Goal: Task Accomplishment & Management: Use online tool/utility

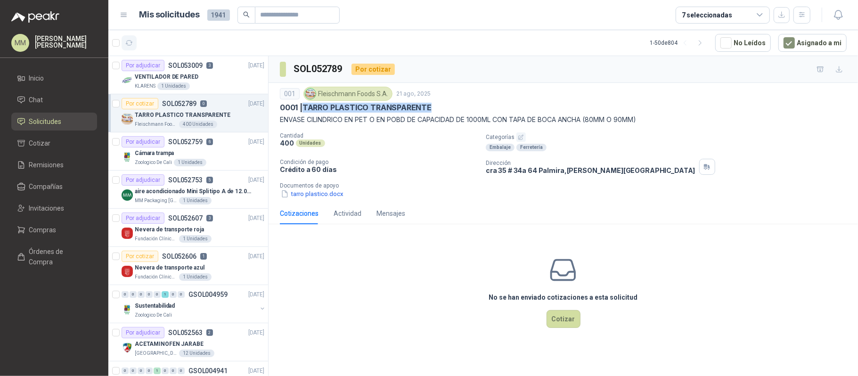
click at [134, 45] on button "button" at bounding box center [129, 42] width 15 height 15
click at [378, 114] on div "001 [PERSON_NAME] Foods [DATE] 0001 | TARRO PLASTICO TRANSPARENTE ENVASE CILIND…" at bounding box center [563, 106] width 567 height 38
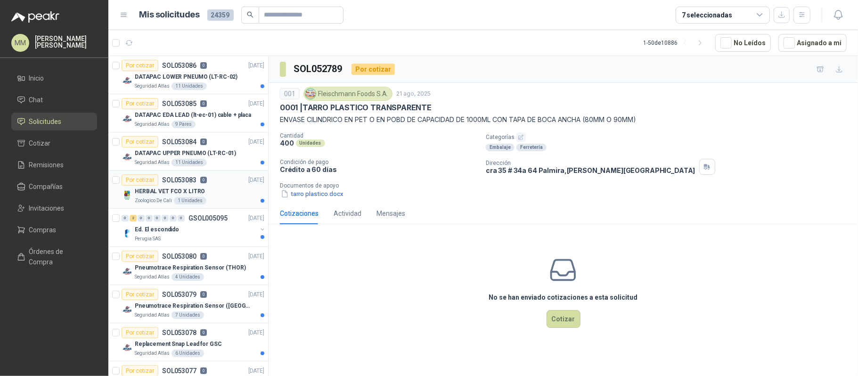
click at [248, 195] on div "HERBAL VET FCO X LITRO" at bounding box center [200, 191] width 130 height 11
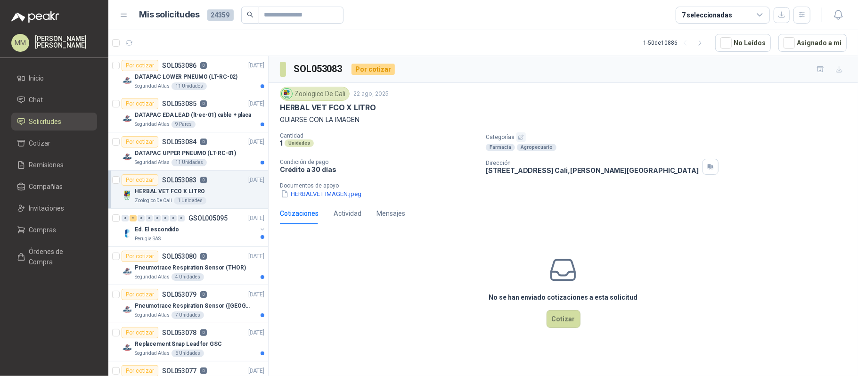
click at [306, 202] on div "Zoologico De Cali [DATE] HERBAL VET FCO X LITRO GUIARSE CON LA IMAGEN Cantidad …" at bounding box center [564, 143] width 590 height 120
click at [308, 200] on div "Zoologico De Cali [DATE] HERBAL VET FCO X LITRO GUIARSE CON LA IMAGEN Cantidad …" at bounding box center [564, 143] width 590 height 120
click at [308, 198] on button "HERBALVET IMAGEN.jpeg" at bounding box center [321, 194] width 82 height 10
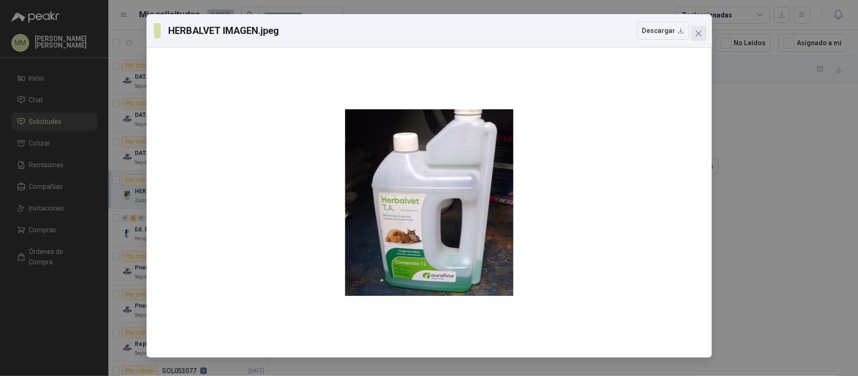
click at [700, 35] on icon "close" at bounding box center [699, 34] width 6 height 6
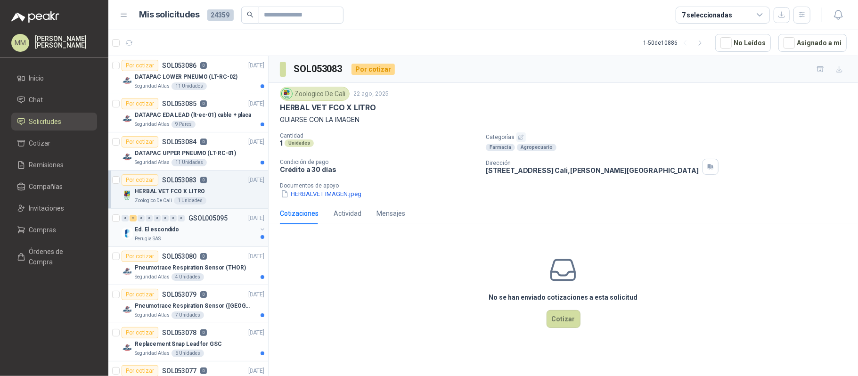
click at [259, 230] on button "button" at bounding box center [263, 230] width 8 height 8
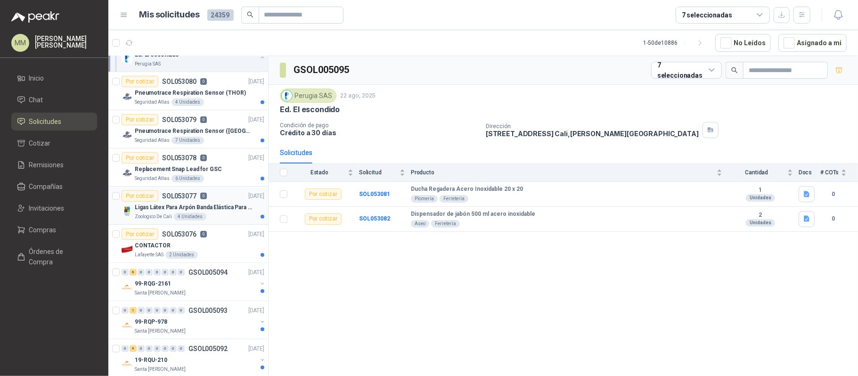
scroll to position [314, 0]
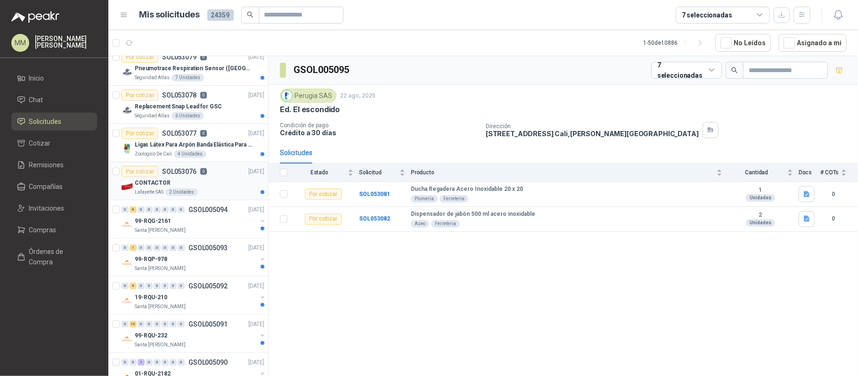
click at [252, 187] on div "CONTACTOR" at bounding box center [200, 182] width 130 height 11
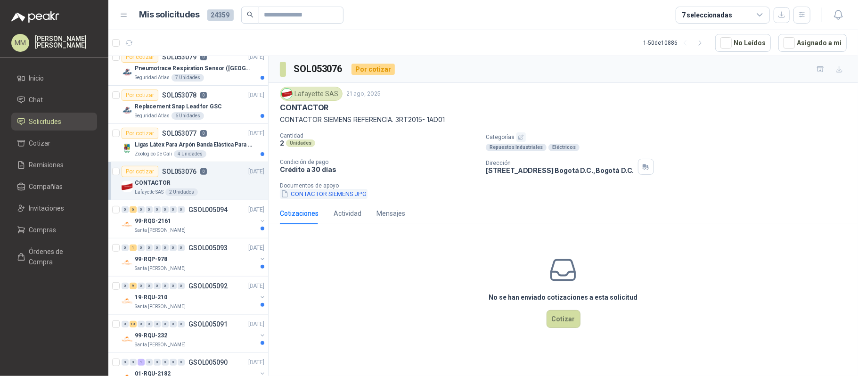
click at [318, 197] on button "CONTACTOR SIEMENS.JPG" at bounding box center [324, 194] width 88 height 10
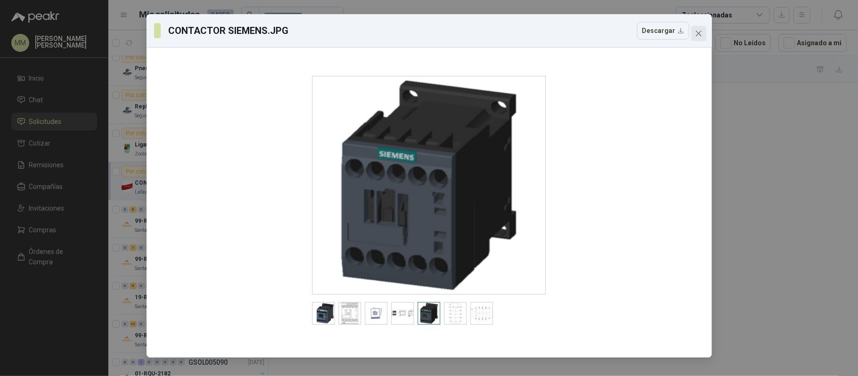
click at [701, 33] on icon "close" at bounding box center [699, 34] width 8 height 8
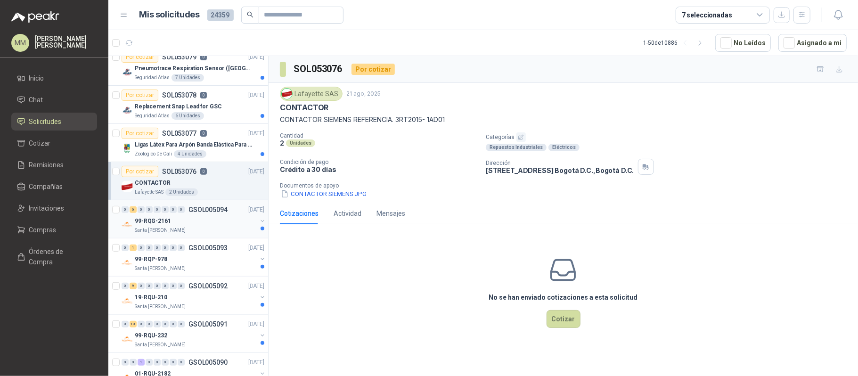
click at [259, 221] on button "button" at bounding box center [263, 221] width 8 height 8
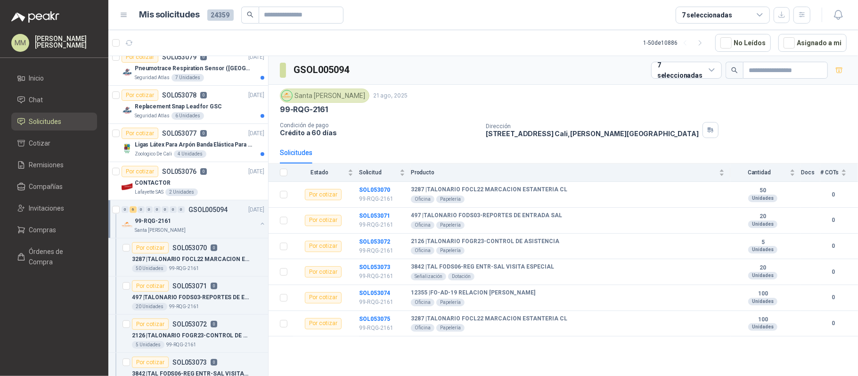
scroll to position [377, 0]
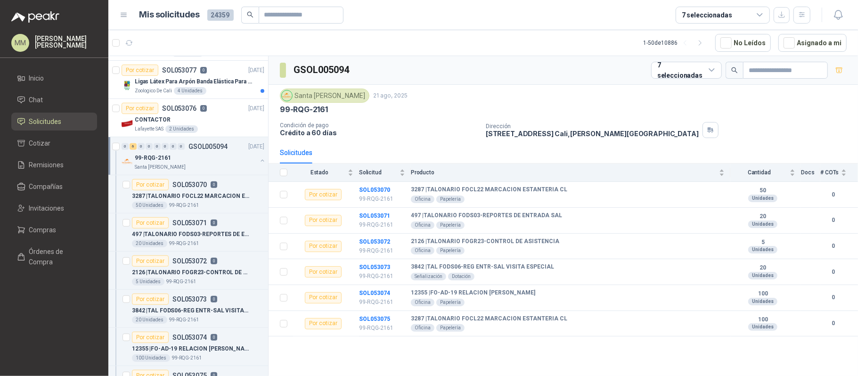
click at [259, 161] on button "button" at bounding box center [263, 161] width 8 height 8
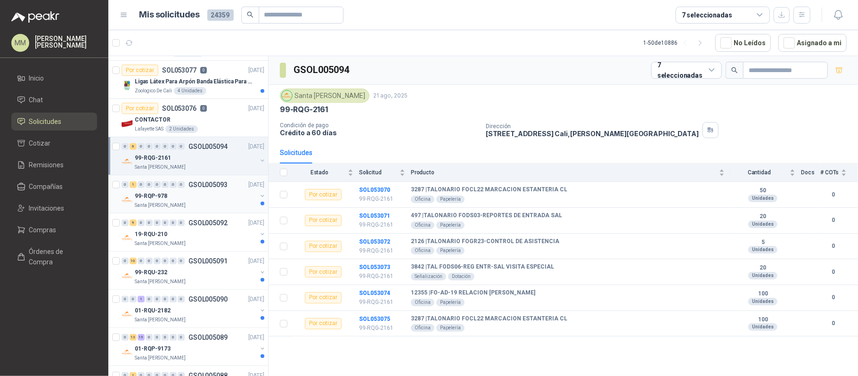
click at [259, 199] on button "button" at bounding box center [263, 196] width 8 height 8
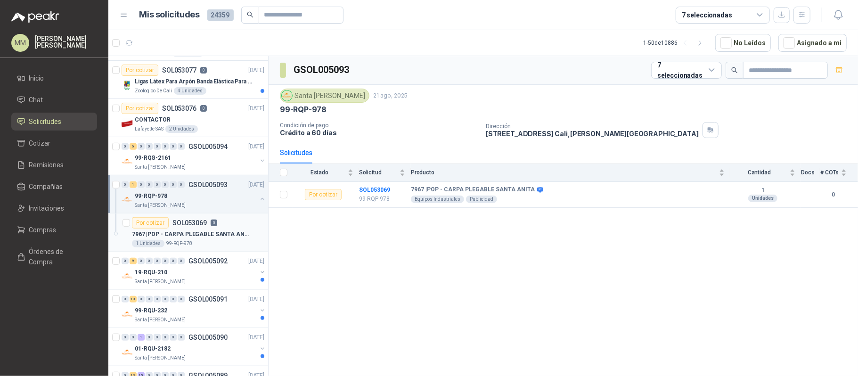
click at [237, 233] on p "7967 | POP - CARPA PLEGABLE SANTA [PERSON_NAME]" at bounding box center [190, 234] width 117 height 9
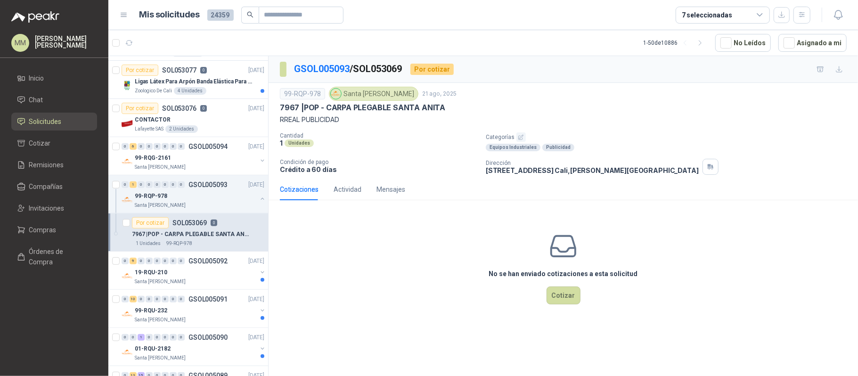
click at [331, 105] on p "7967 | POP - CARPA PLEGABLE SANTA [PERSON_NAME]" at bounding box center [362, 108] width 165 height 10
drag, startPoint x: 331, startPoint y: 105, endPoint x: 428, endPoint y: 105, distance: 97.1
click at [428, 105] on p "7967 | POP - CARPA PLEGABLE SANTA [PERSON_NAME]" at bounding box center [362, 108] width 165 height 10
click at [259, 276] on button "button" at bounding box center [263, 273] width 8 height 8
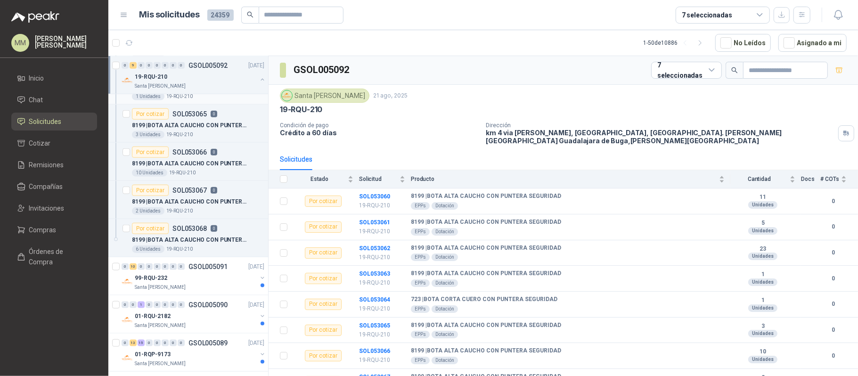
scroll to position [754, 0]
click at [227, 244] on p "8199 | BOTA ALTA CAUCHO CON PUNTERA SEGURIDAD" at bounding box center [190, 239] width 117 height 9
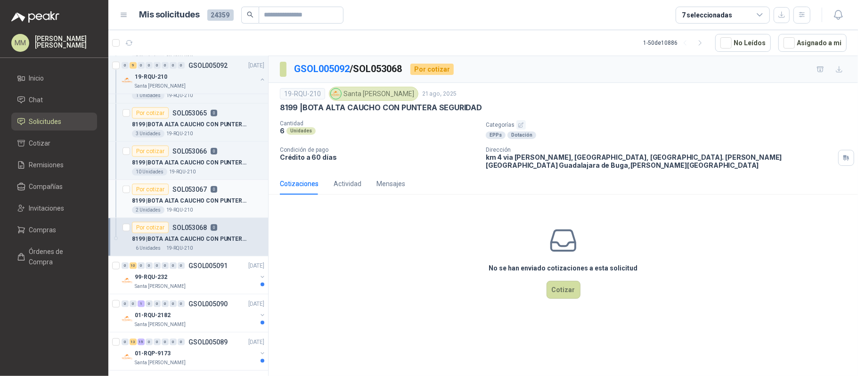
click at [227, 205] on p "8199 | BOTA ALTA CAUCHO CON PUNTERA SEGURIDAD" at bounding box center [190, 201] width 117 height 9
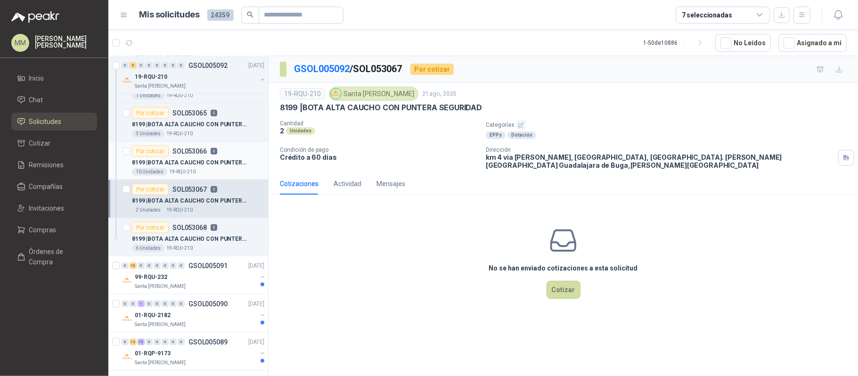
click at [213, 163] on p "8199 | BOTA ALTA CAUCHO CON PUNTERA SEGURIDAD" at bounding box center [190, 162] width 117 height 9
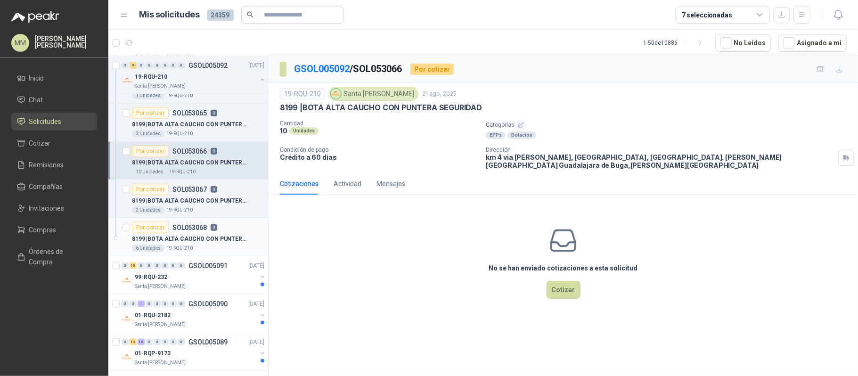
click at [217, 238] on p "8199 | BOTA ALTA CAUCHO CON PUNTERA SEGURIDAD" at bounding box center [190, 239] width 117 height 9
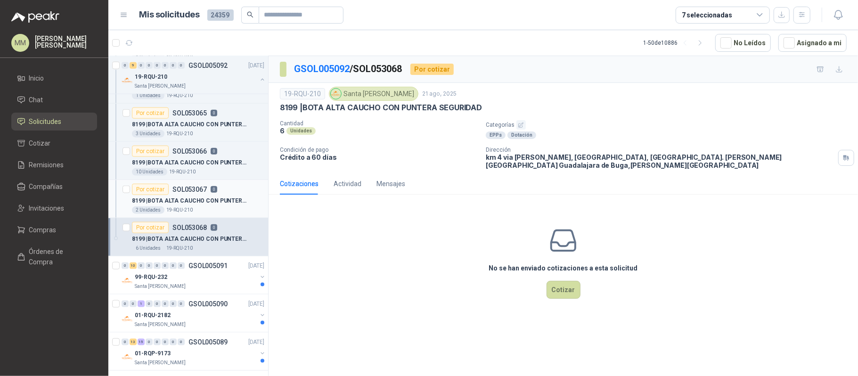
click at [214, 195] on div "Por cotizar SOL053067 0" at bounding box center [174, 189] width 85 height 11
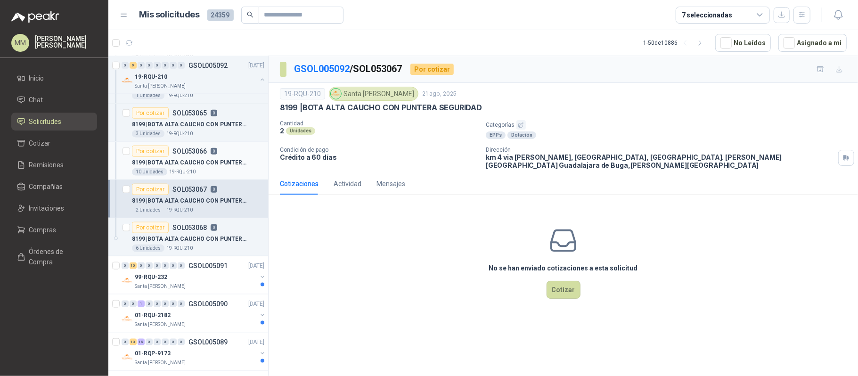
click at [217, 168] on div "8199 | BOTA ALTA CAUCHO CON PUNTERA SEGURIDAD" at bounding box center [198, 162] width 132 height 11
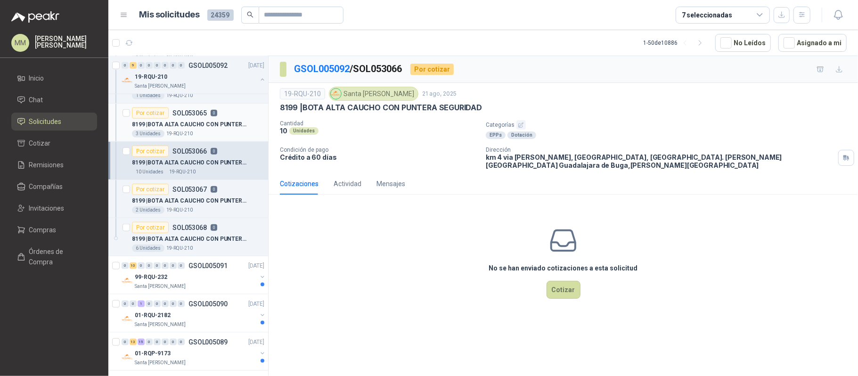
click at [224, 138] on div "3 Unidades 19-RQU-210" at bounding box center [198, 134] width 132 height 8
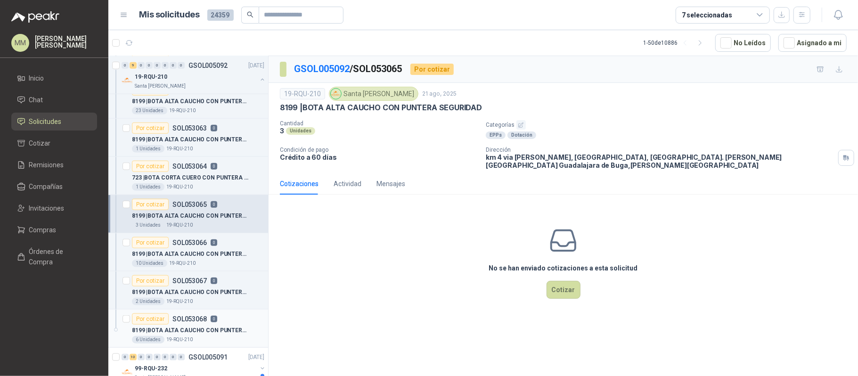
scroll to position [628, 0]
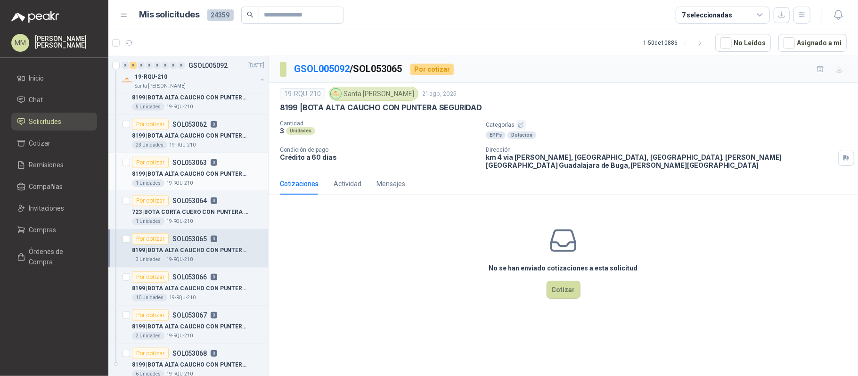
click at [217, 176] on p "8199 | BOTA ALTA CAUCHO CON PUNTERA SEGURIDAD" at bounding box center [190, 174] width 117 height 9
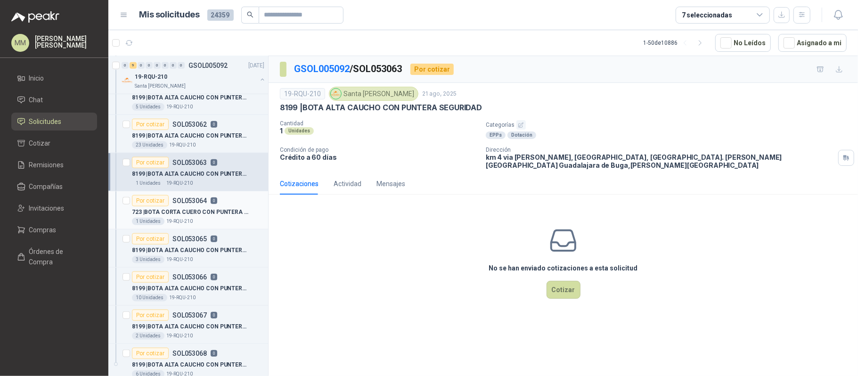
click at [221, 206] on div "Por cotizar SOL053064 0" at bounding box center [198, 200] width 132 height 11
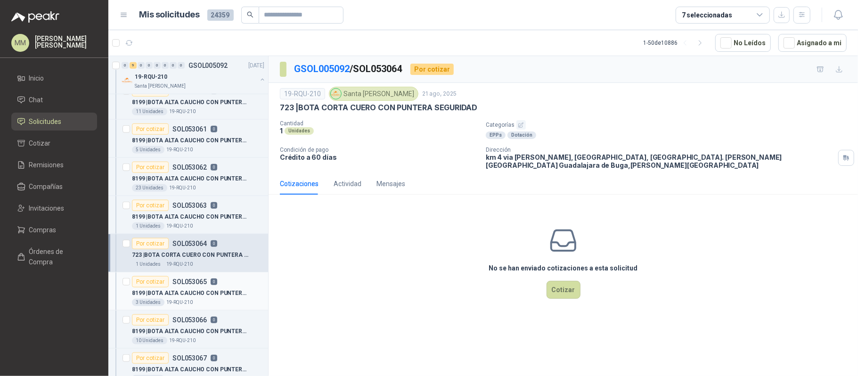
scroll to position [565, 0]
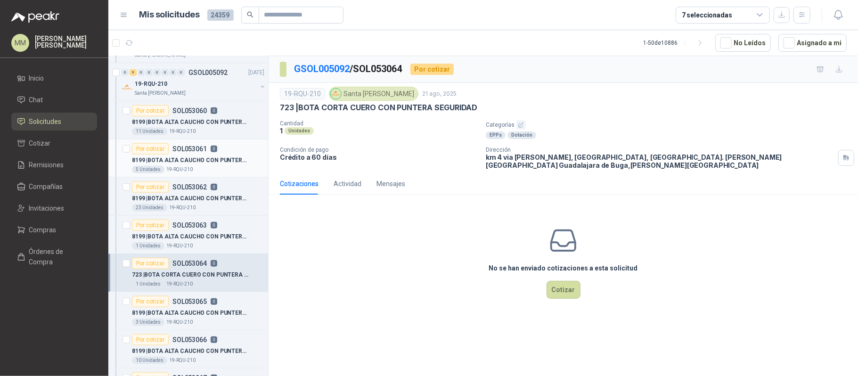
click at [227, 172] on div "5 Unidades 19-RQU-210" at bounding box center [198, 170] width 132 height 8
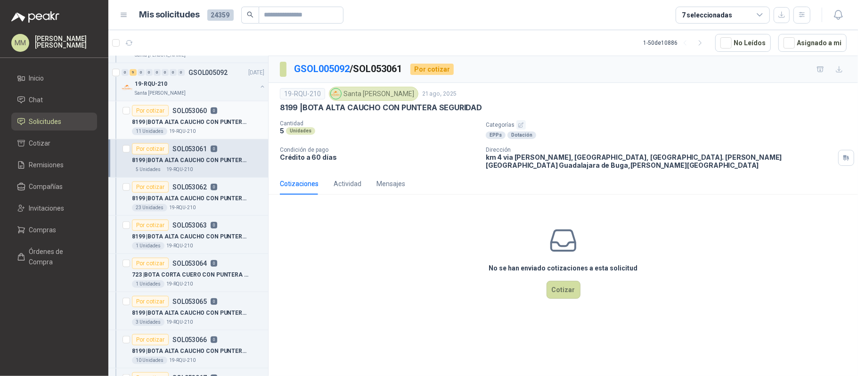
click at [234, 127] on p "8199 | BOTA ALTA CAUCHO CON PUNTERA SEGURIDAD" at bounding box center [190, 122] width 117 height 9
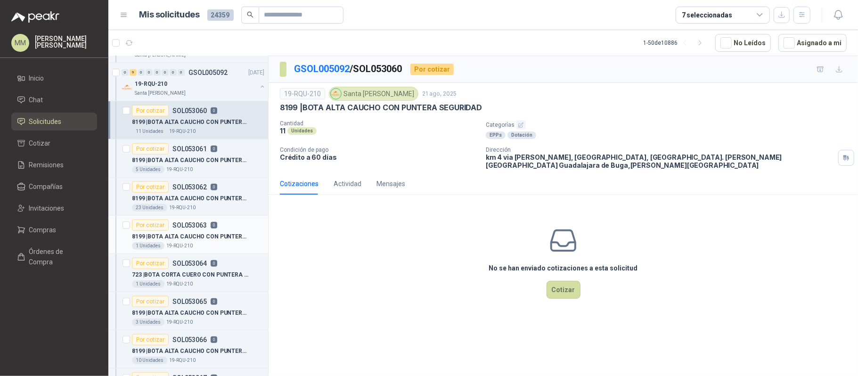
scroll to position [502, 0]
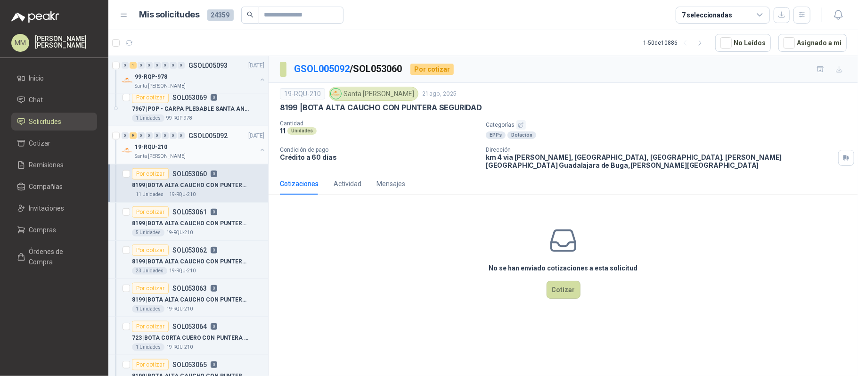
click at [259, 152] on button "button" at bounding box center [263, 150] width 8 height 8
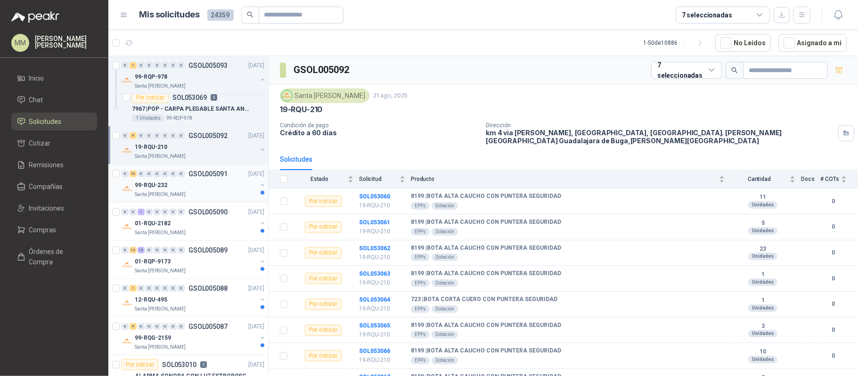
click at [259, 187] on button "button" at bounding box center [263, 185] width 8 height 8
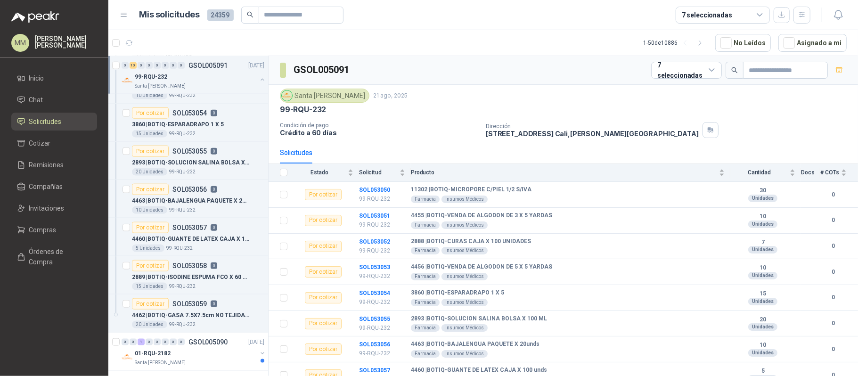
scroll to position [817, 0]
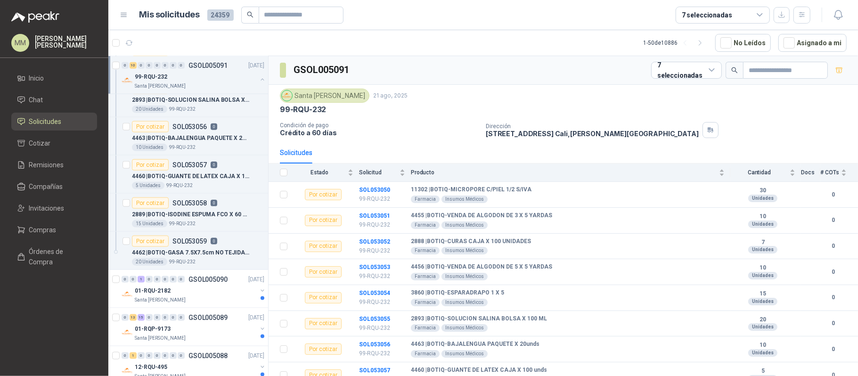
click at [259, 80] on button "button" at bounding box center [263, 80] width 8 height 8
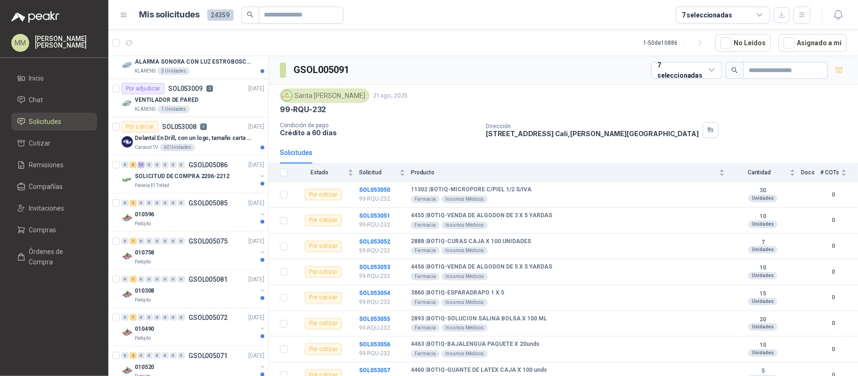
scroll to position [4, 0]
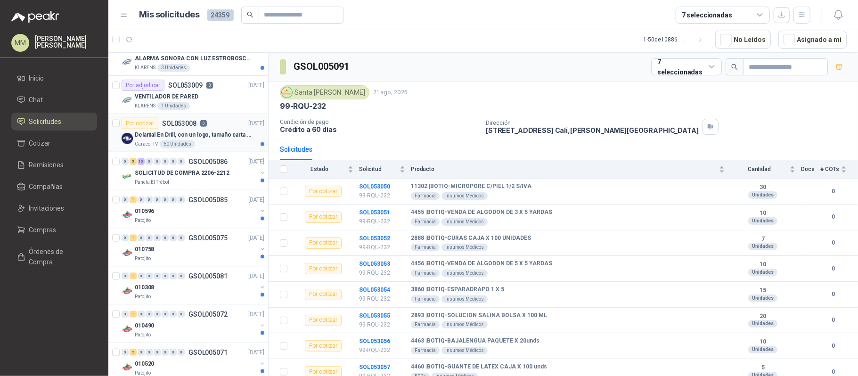
click at [227, 145] on div "Caracol TV 60 Unidades" at bounding box center [200, 144] width 130 height 8
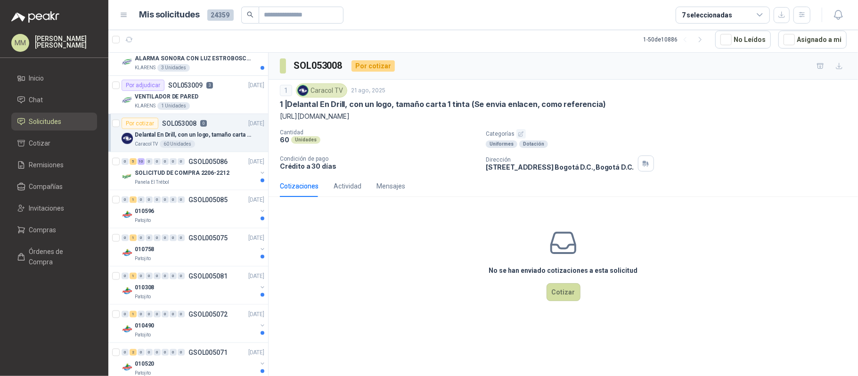
click at [364, 117] on p "[URL][DOMAIN_NAME]" at bounding box center [563, 116] width 567 height 10
copy p "[URL][DOMAIN_NAME]"
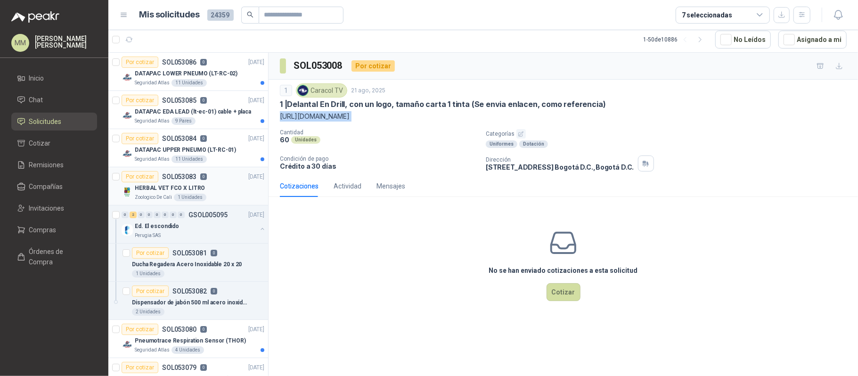
drag, startPoint x: 201, startPoint y: 185, endPoint x: 212, endPoint y: 185, distance: 11.3
click at [201, 185] on div "HERBAL VET FCO X LITRO" at bounding box center [200, 187] width 130 height 11
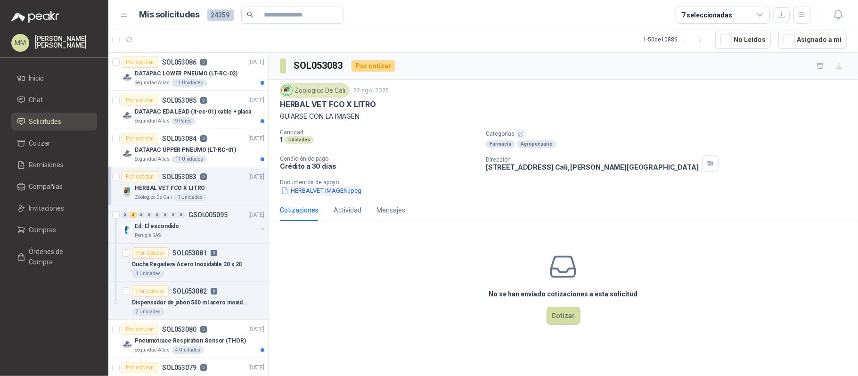
click at [313, 195] on button "HERBALVET IMAGEN.jpeg" at bounding box center [321, 191] width 82 height 10
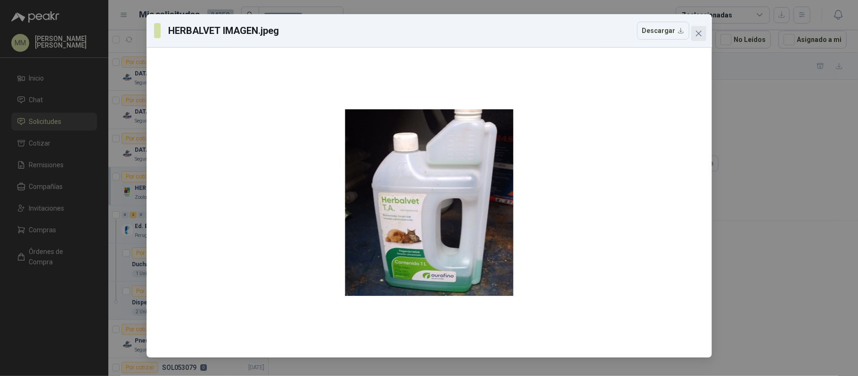
click at [700, 27] on button "Close" at bounding box center [698, 33] width 15 height 15
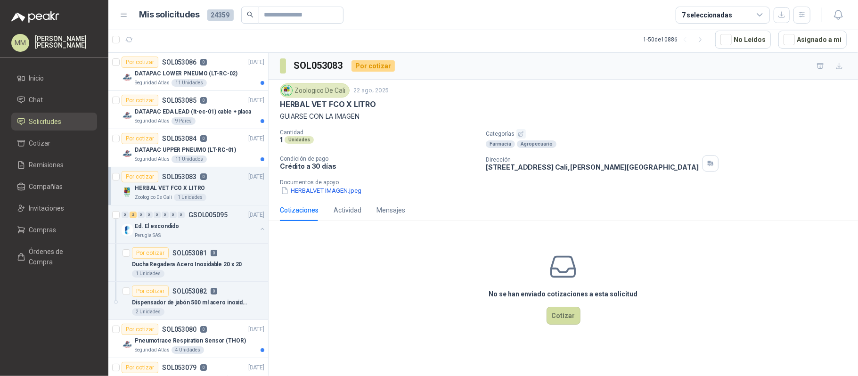
click at [291, 102] on p "HERBAL VET FCO X LITRO" at bounding box center [328, 104] width 96 height 10
click at [289, 101] on p "HERBAL VET FCO X LITRO" at bounding box center [328, 104] width 96 height 10
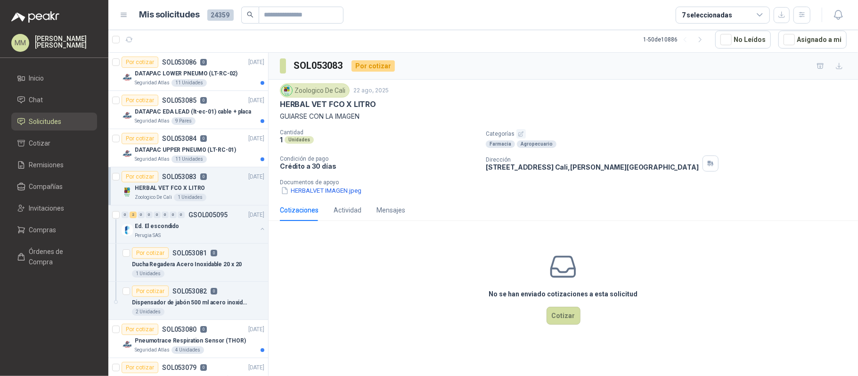
click at [575, 85] on div "Zoologico De Cali [DATE]" at bounding box center [563, 90] width 567 height 14
click at [811, 42] on button "Asignado a mi" at bounding box center [813, 40] width 68 height 18
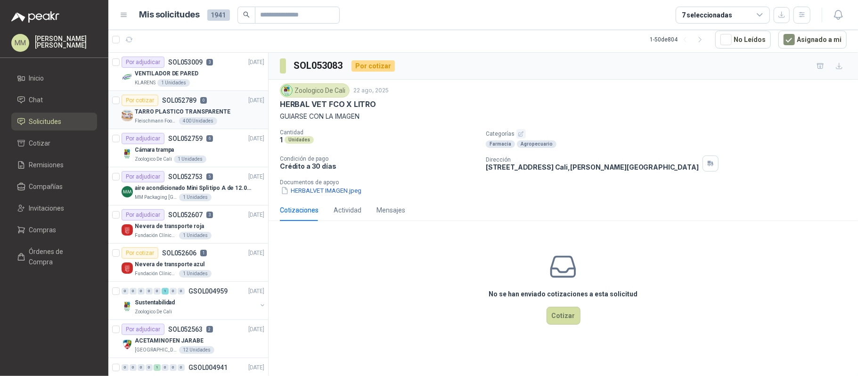
click at [214, 107] on p "TARRO PLASTICO TRANSPARENTE" at bounding box center [183, 111] width 96 height 9
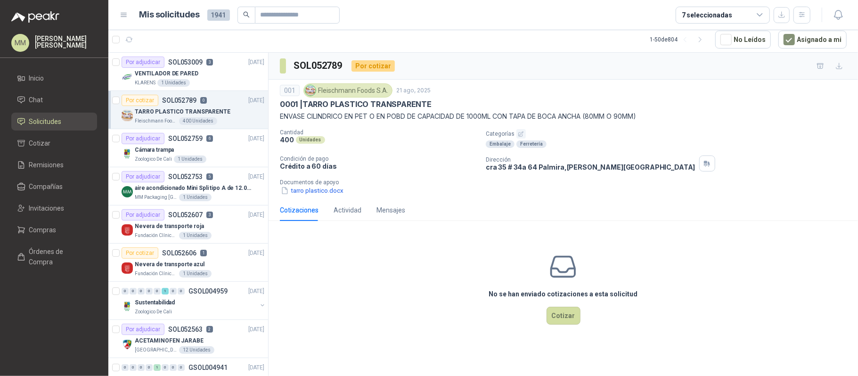
drag, startPoint x: 697, startPoint y: 132, endPoint x: 675, endPoint y: 115, distance: 27.5
click at [697, 132] on p "Categorías" at bounding box center [670, 133] width 369 height 9
click at [671, 143] on div "Embalaje Ferretería" at bounding box center [670, 144] width 369 height 8
click at [745, 134] on p "Categorías" at bounding box center [670, 133] width 369 height 9
click at [594, 131] on p "Categorías" at bounding box center [670, 133] width 369 height 9
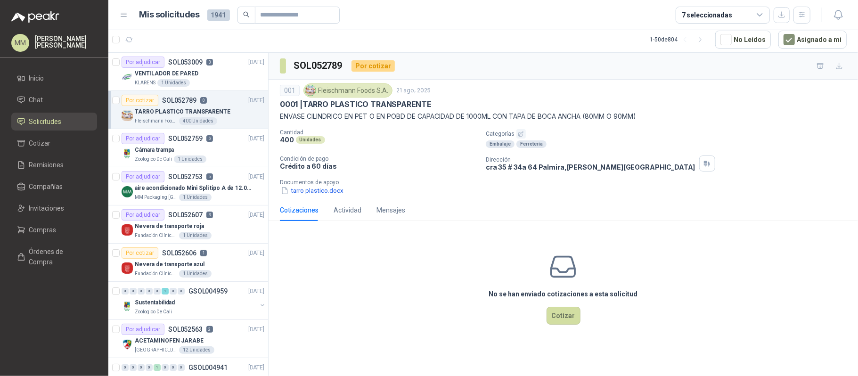
click at [634, 93] on div "001 [PERSON_NAME] Foods [DATE]" at bounding box center [563, 90] width 567 height 14
click at [568, 315] on button "Cotizar" at bounding box center [564, 316] width 34 height 18
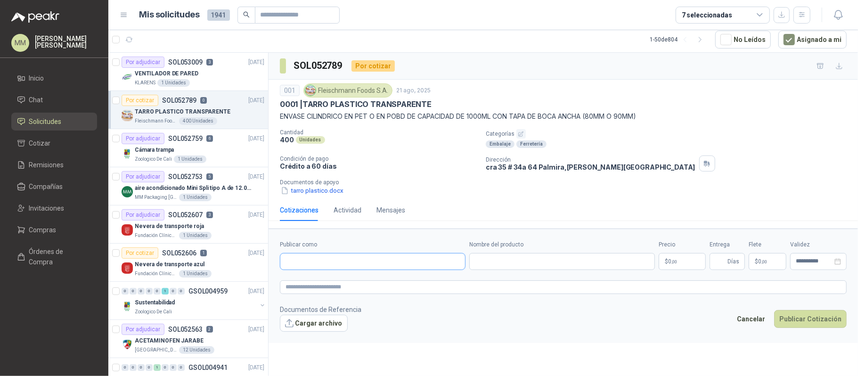
click at [334, 260] on input "Publicar como" at bounding box center [372, 262] width 185 height 16
type input "*****"
click at [355, 286] on p "ENVASES [PERSON_NAME]" at bounding box center [337, 283] width 71 height 6
type input "**********"
click at [527, 255] on input "Nombre del producto" at bounding box center [562, 261] width 186 height 17
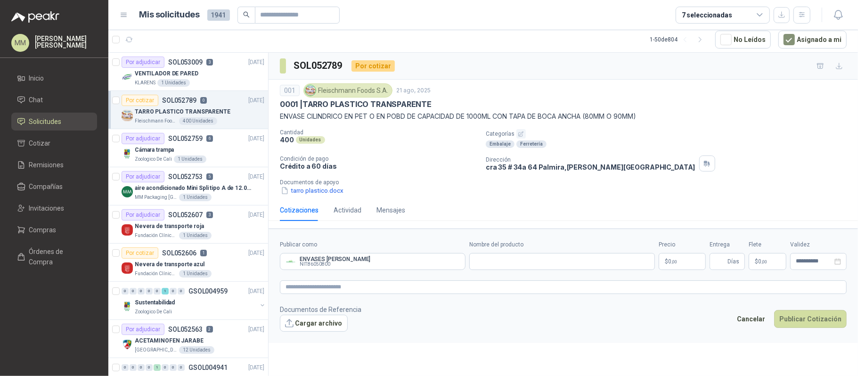
click at [607, 343] on form "**********" at bounding box center [564, 286] width 590 height 115
click at [626, 89] on div "001 [PERSON_NAME] Foods [DATE]" at bounding box center [563, 90] width 567 height 14
click at [617, 112] on p "ENVASE CILINDRICO EN PET O EN POBD DE CAPACIDAD DE 1000ML CON TAPA DE BOCA ANCH…" at bounding box center [563, 116] width 567 height 10
